Goal: Transaction & Acquisition: Purchase product/service

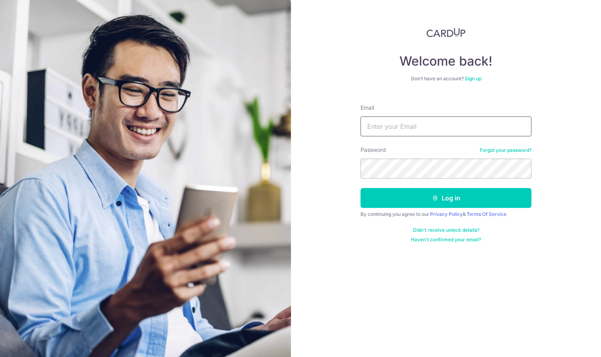
type input "[EMAIL_ADDRESS][DOMAIN_NAME]"
click at [325, 233] on div "Welcome back! Don’t have an account? Sign up Email kentphangrx@gmail.com Passwo…" at bounding box center [446, 178] width 310 height 357
click at [446, 198] on button "Log in" at bounding box center [445, 198] width 171 height 20
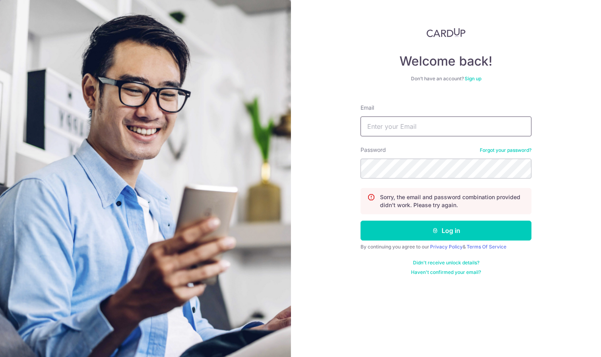
type input "[EMAIL_ADDRESS][DOMAIN_NAME]"
click at [446, 230] on button "Log in" at bounding box center [445, 231] width 171 height 20
click at [498, 152] on link "Forgot your password?" at bounding box center [506, 150] width 52 height 6
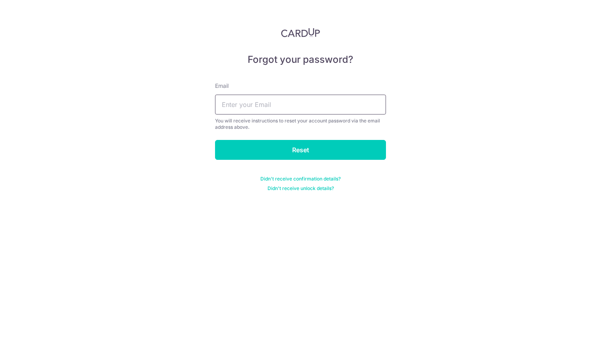
click at [285, 100] on input "text" at bounding box center [300, 105] width 171 height 20
type input "[EMAIL_ADDRESS][DOMAIN_NAME]"
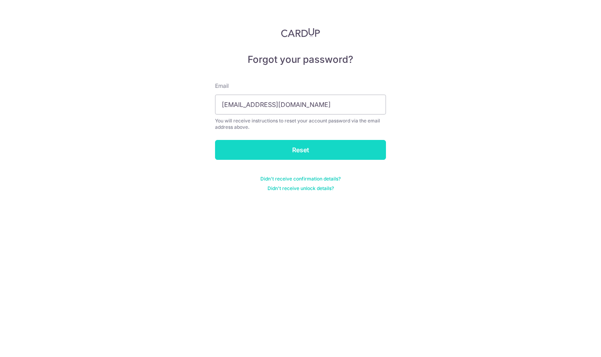
click at [247, 151] on input "Reset" at bounding box center [300, 150] width 171 height 20
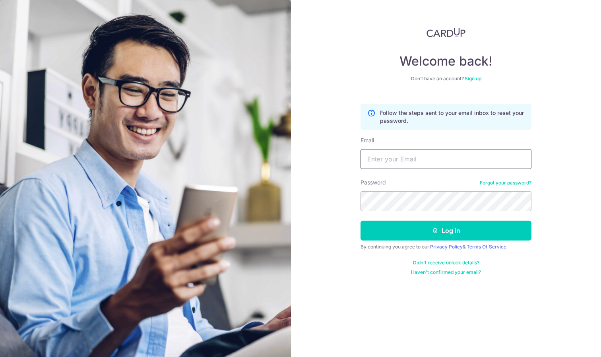
type input "kentphangrx@gmail.com"
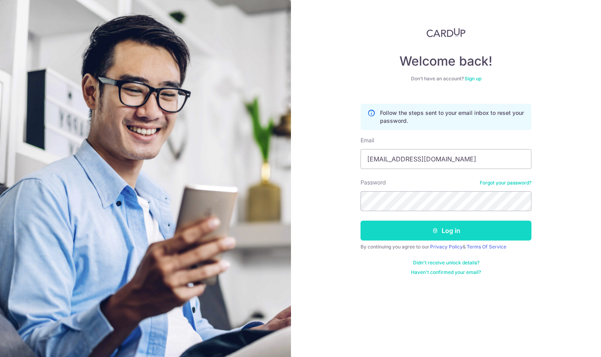
click at [411, 229] on button "Log in" at bounding box center [445, 231] width 171 height 20
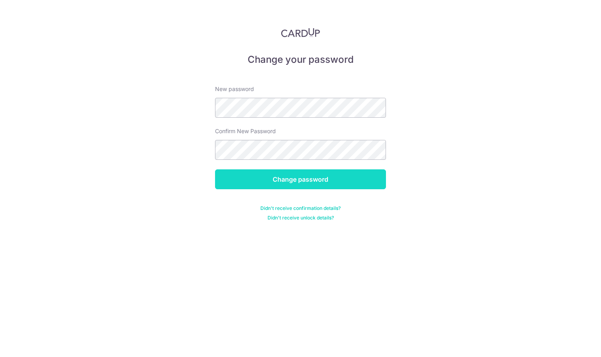
click at [261, 174] on input "Change password" at bounding box center [300, 179] width 171 height 20
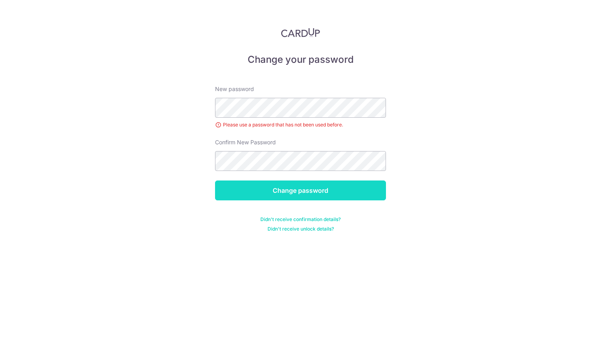
click at [265, 197] on input "Change password" at bounding box center [300, 190] width 171 height 20
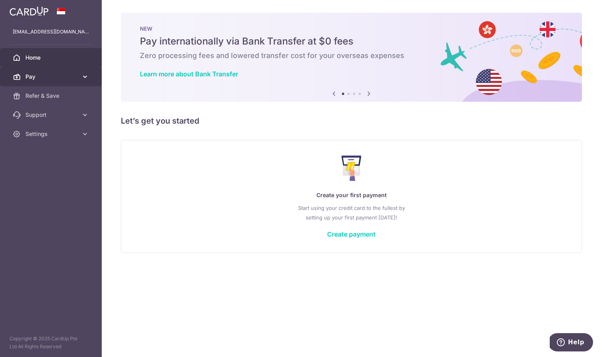
click at [59, 79] on span "Pay" at bounding box center [51, 77] width 52 height 8
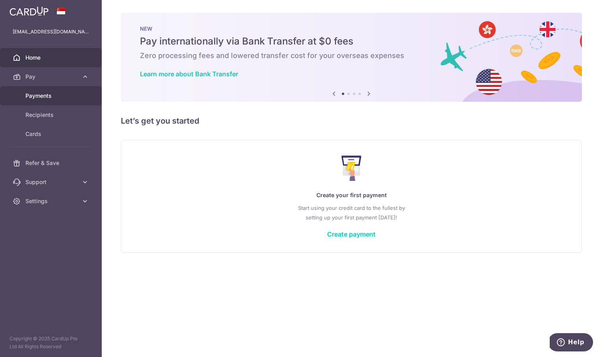
click at [42, 97] on span "Payments" at bounding box center [51, 96] width 52 height 8
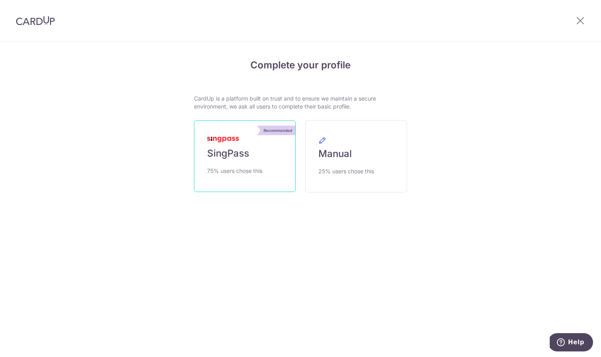
click at [215, 149] on span "SingPass" at bounding box center [228, 153] width 42 height 13
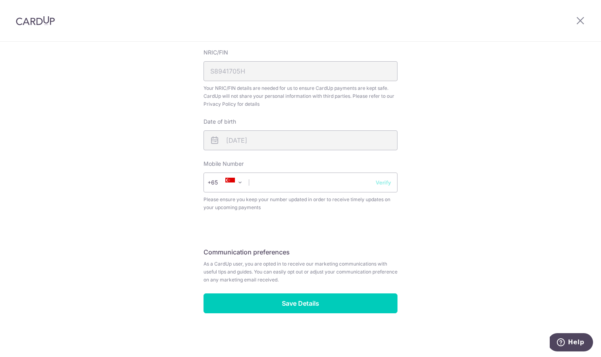
scroll to position [232, 0]
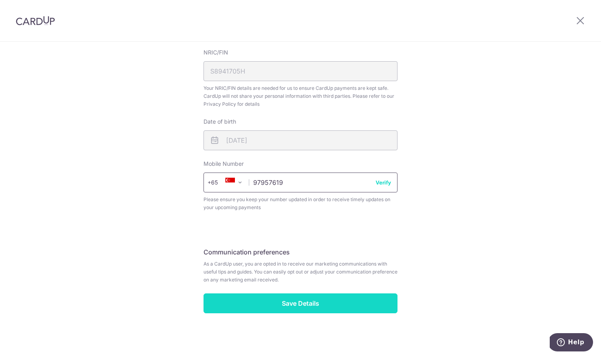
type input "97957619"
click at [317, 309] on input "Save Details" at bounding box center [300, 303] width 194 height 20
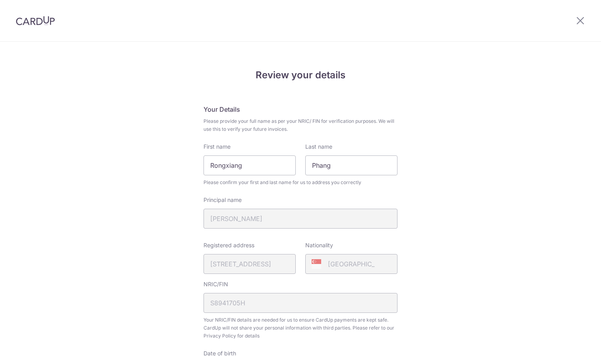
scroll to position [243, 0]
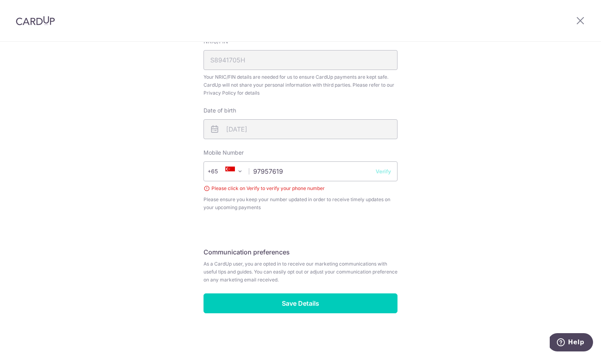
click at [389, 171] on button "Verify" at bounding box center [382, 171] width 15 height 8
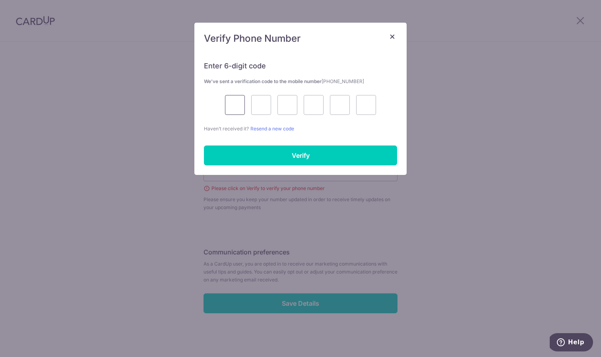
click at [234, 108] on input "text" at bounding box center [235, 105] width 20 height 20
type input "8"
type input "3"
type input "2"
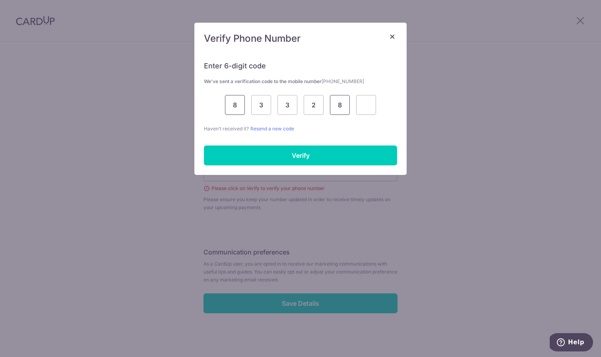
type input "8"
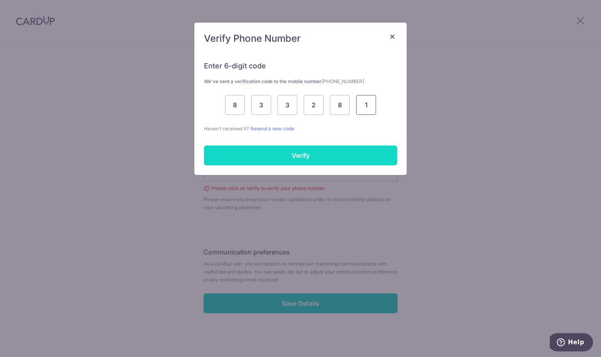
type input "1"
click at [266, 160] on input "Verify" at bounding box center [300, 155] width 193 height 20
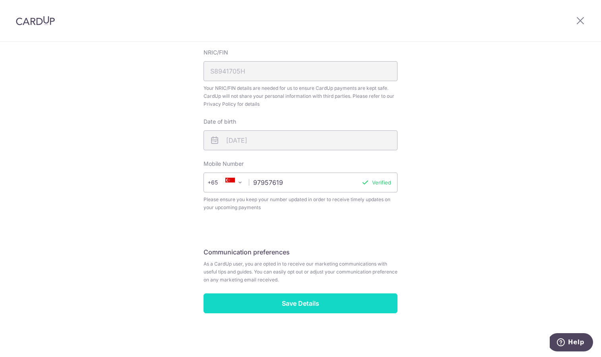
click at [275, 301] on input "Save Details" at bounding box center [300, 303] width 194 height 20
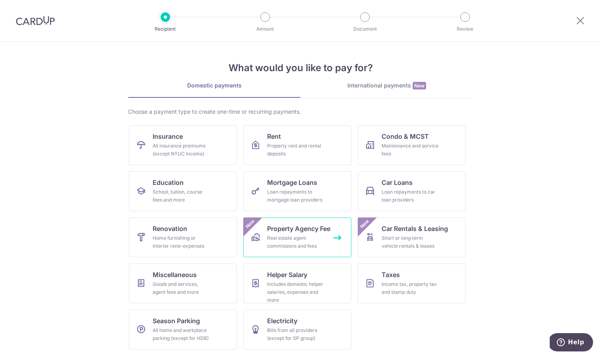
click at [299, 236] on div "Real estate agent commissions and fees" at bounding box center [295, 242] width 57 height 16
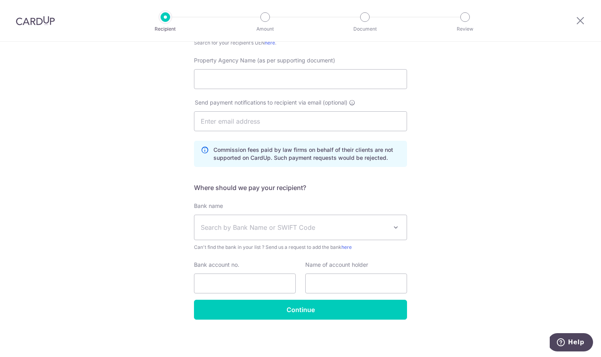
scroll to position [124, 0]
click at [233, 230] on span "Search by Bank Name or SWIFT Code" at bounding box center [294, 227] width 187 height 10
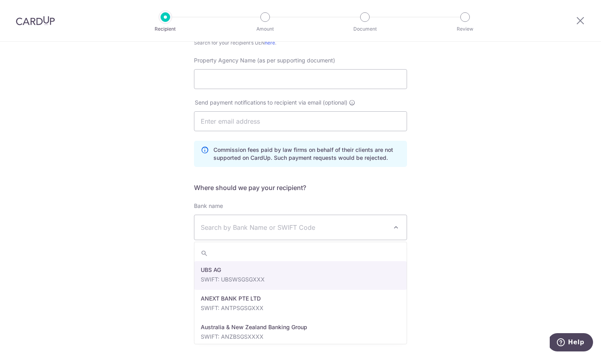
click at [233, 230] on span "Search by Bank Name or SWIFT Code" at bounding box center [294, 227] width 187 height 10
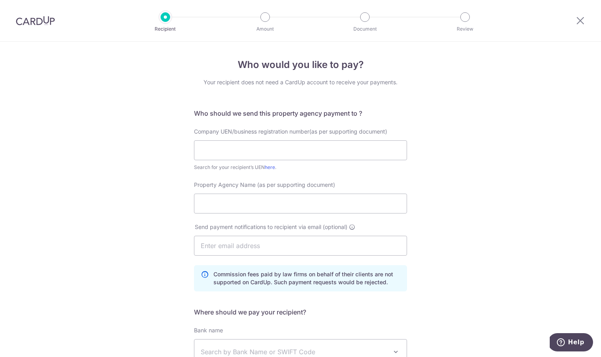
scroll to position [0, 0]
click at [580, 16] on icon at bounding box center [580, 20] width 10 height 10
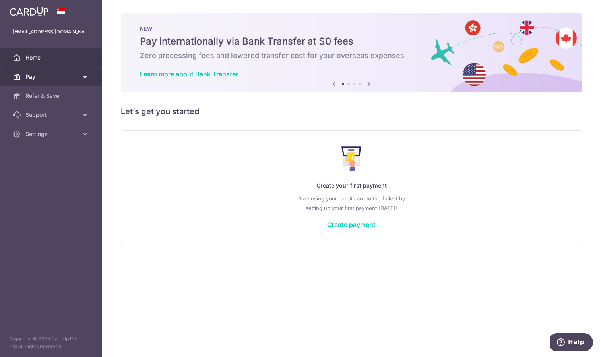
click at [14, 79] on icon at bounding box center [17, 77] width 8 height 8
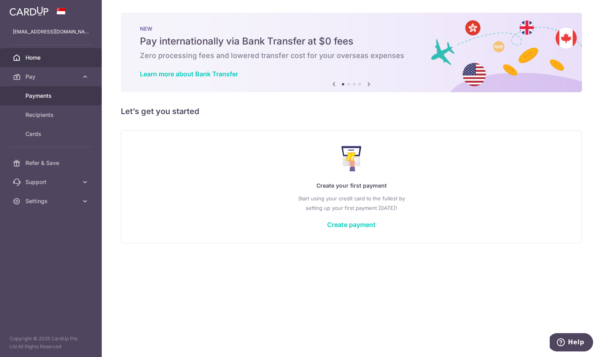
click at [39, 94] on span "Payments" at bounding box center [51, 96] width 52 height 8
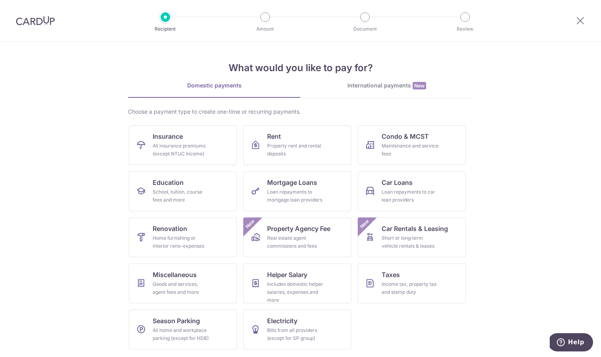
click at [29, 21] on img at bounding box center [35, 21] width 39 height 10
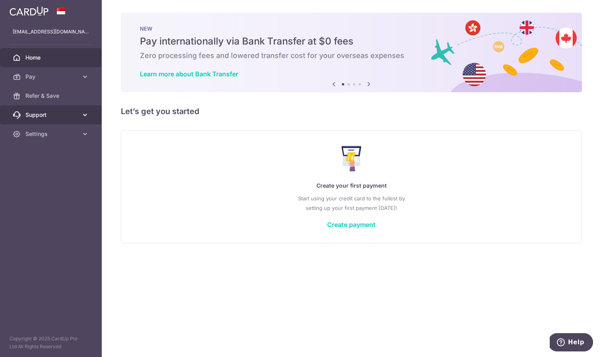
click at [43, 117] on span "Support" at bounding box center [51, 115] width 52 height 8
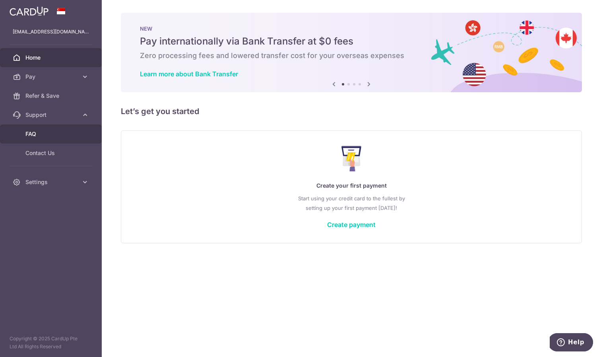
click at [34, 143] on link "FAQ" at bounding box center [51, 133] width 102 height 19
